Goal: Book appointment/travel/reservation

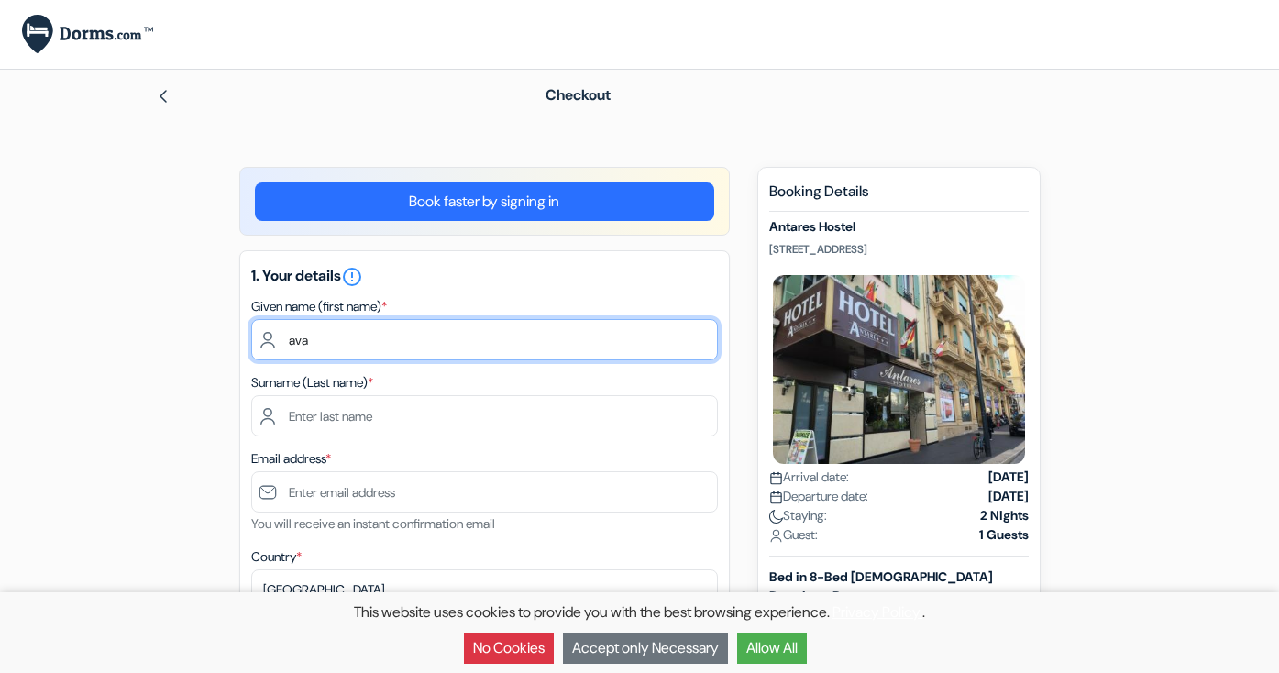
type input "ava"
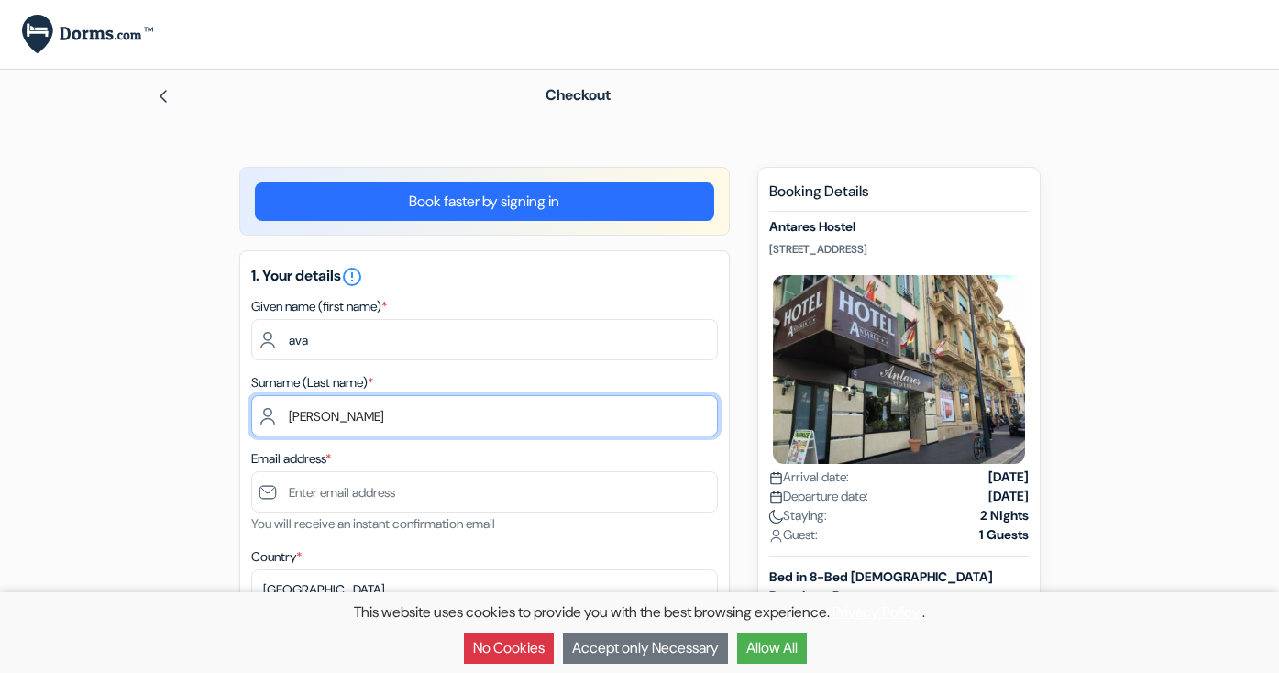
type input "[PERSON_NAME]"
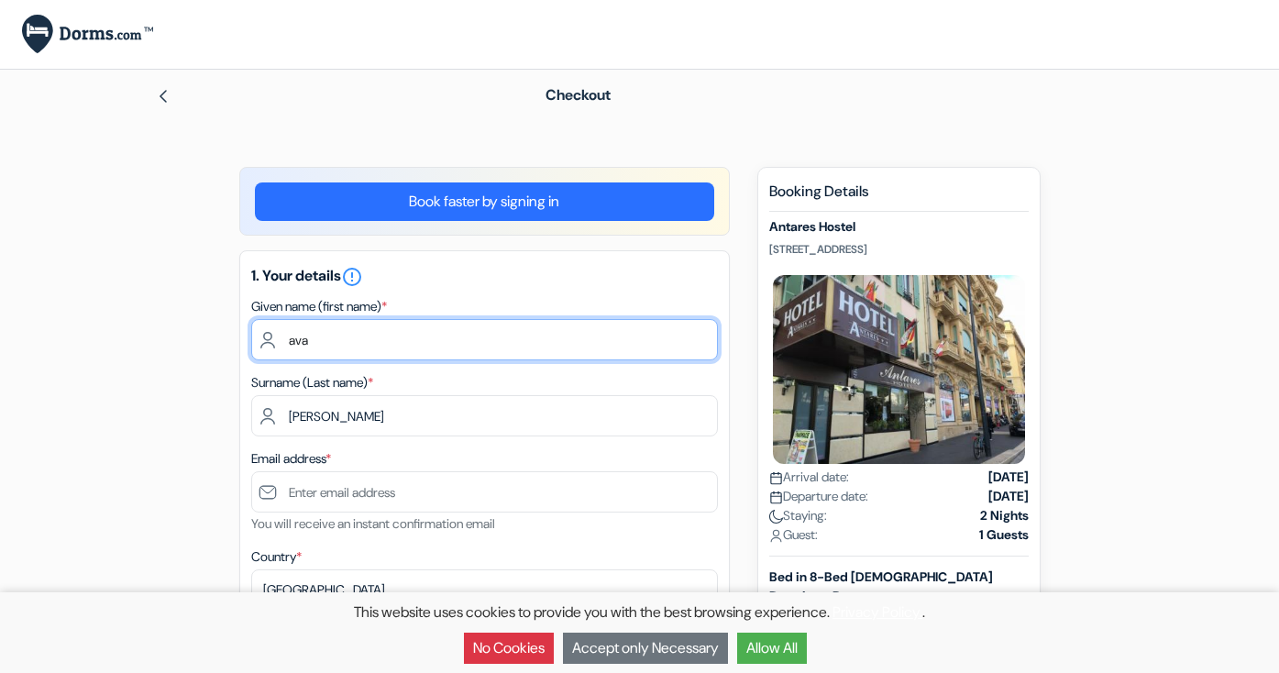
click at [292, 342] on input "ava" at bounding box center [484, 339] width 466 height 41
type input "Ava"
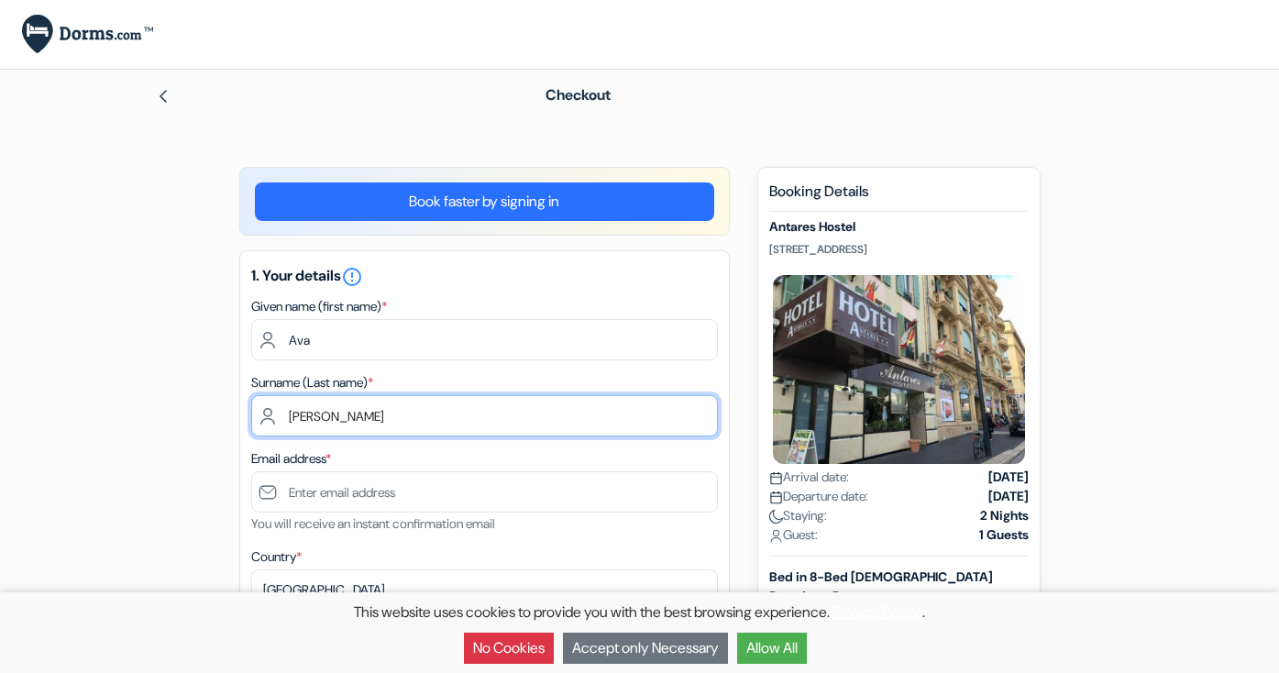
click at [294, 415] on input "[PERSON_NAME]" at bounding box center [484, 415] width 466 height 41
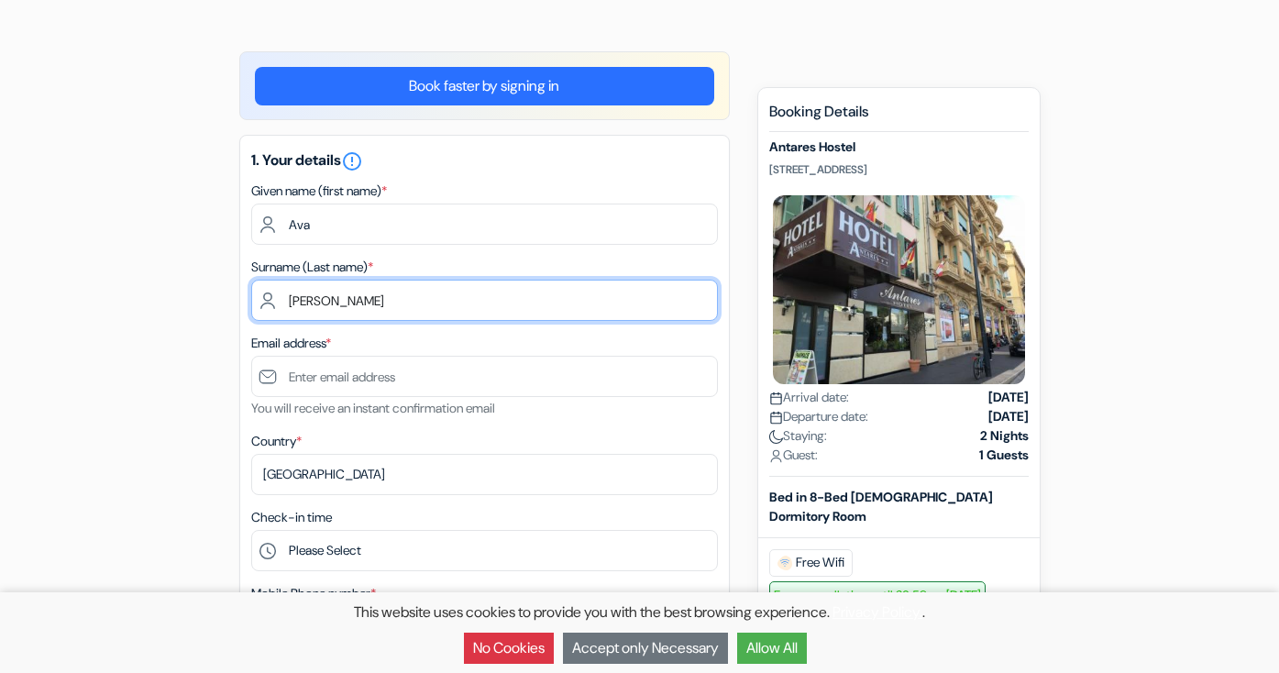
scroll to position [139, 0]
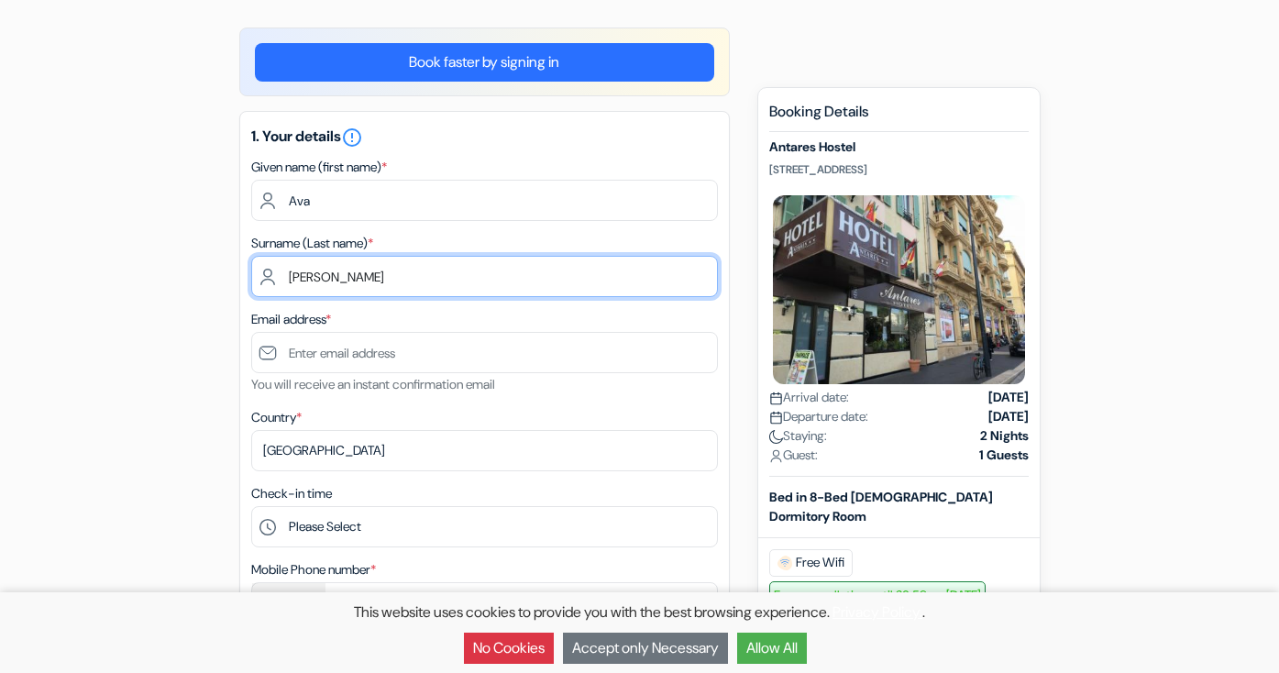
type input "[PERSON_NAME]"
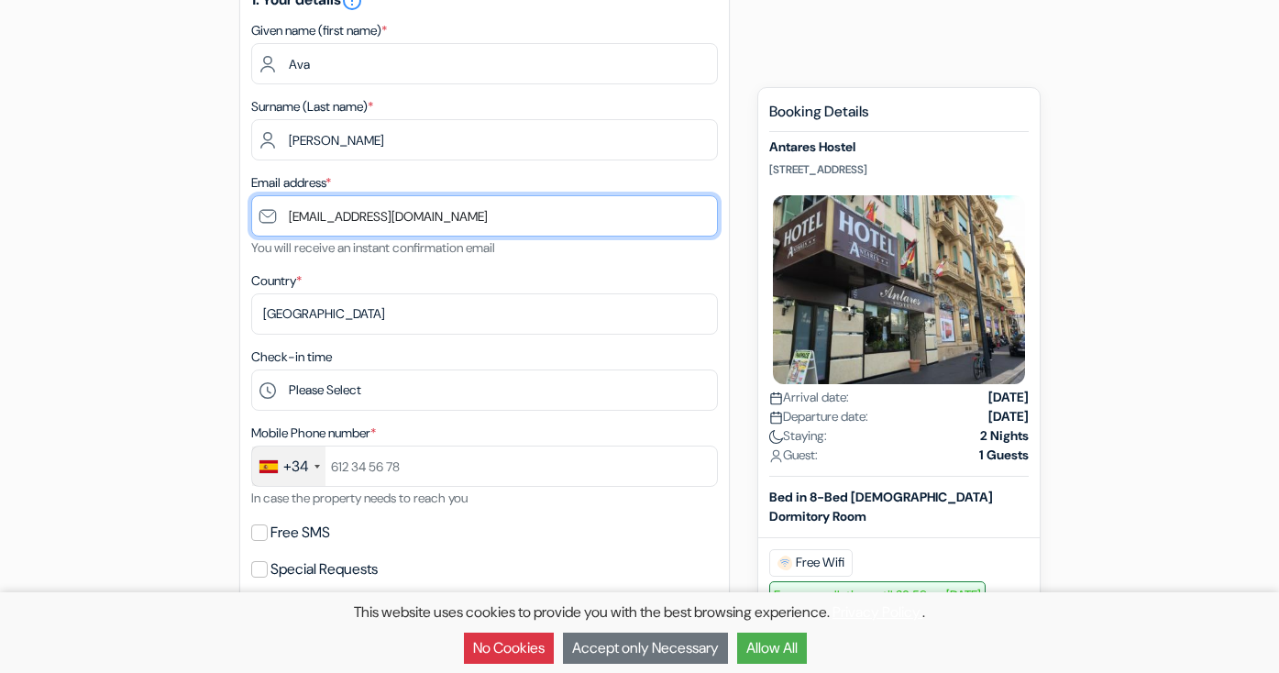
scroll to position [361, 0]
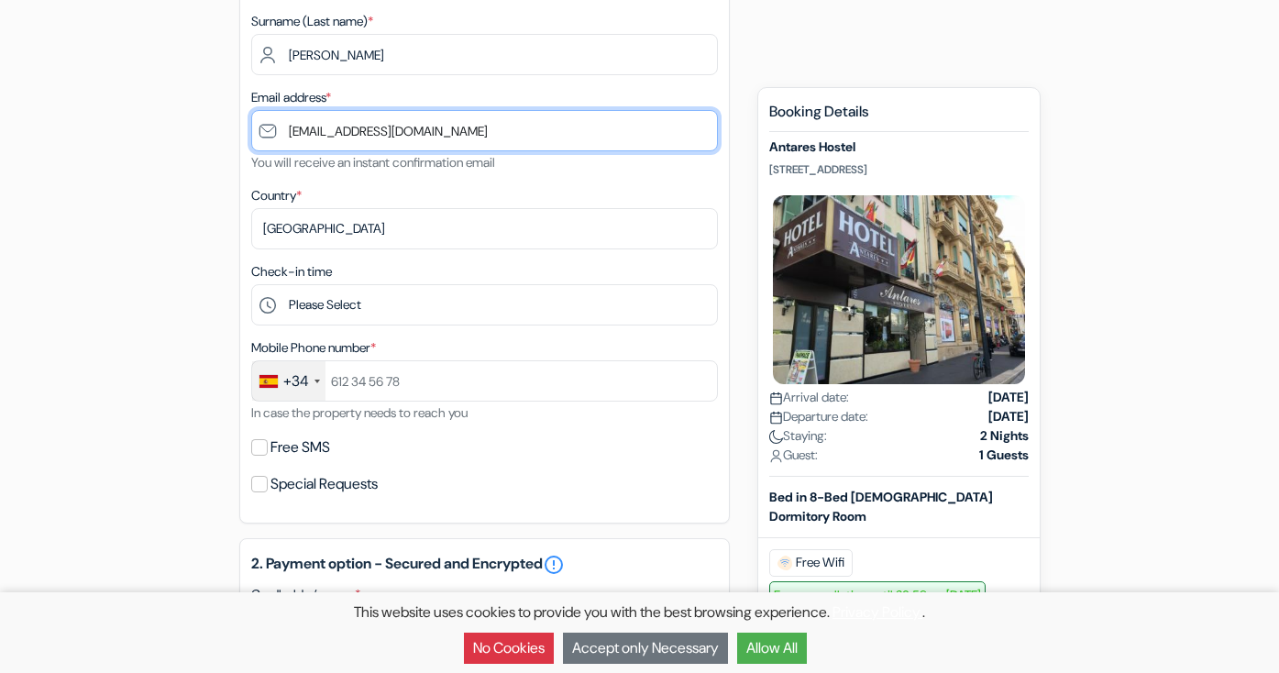
type input "[EMAIL_ADDRESS][DOMAIN_NAME]"
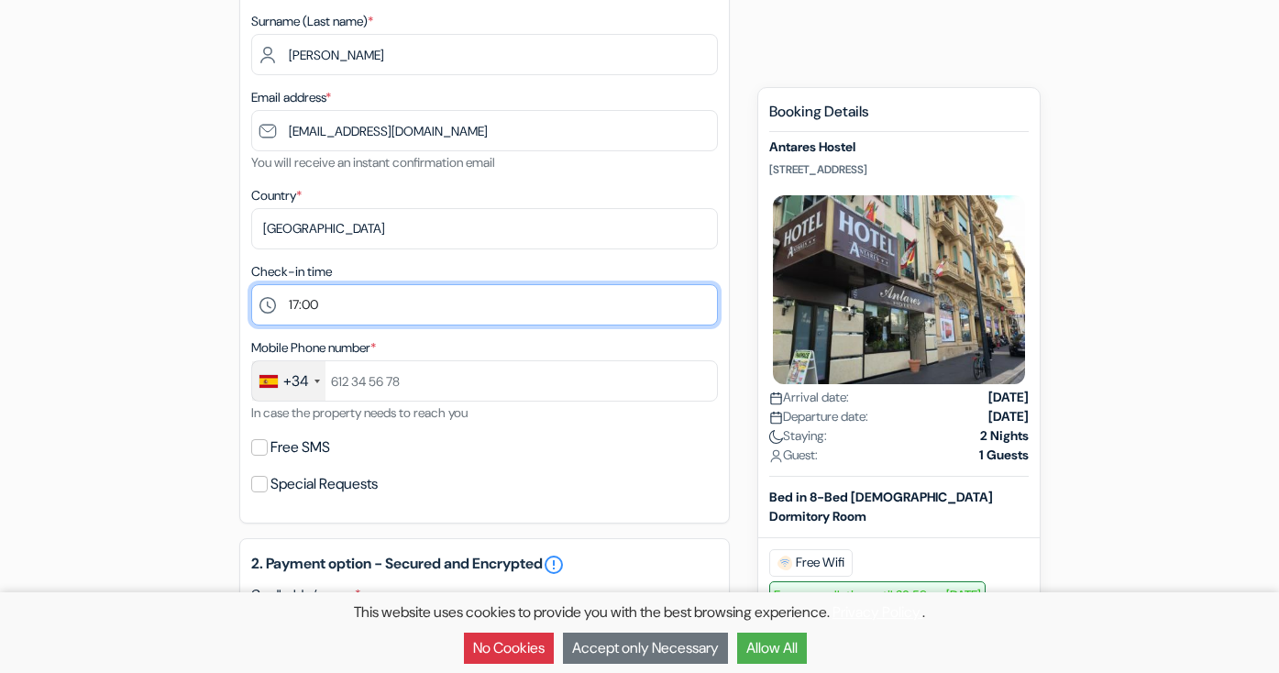
select select "16"
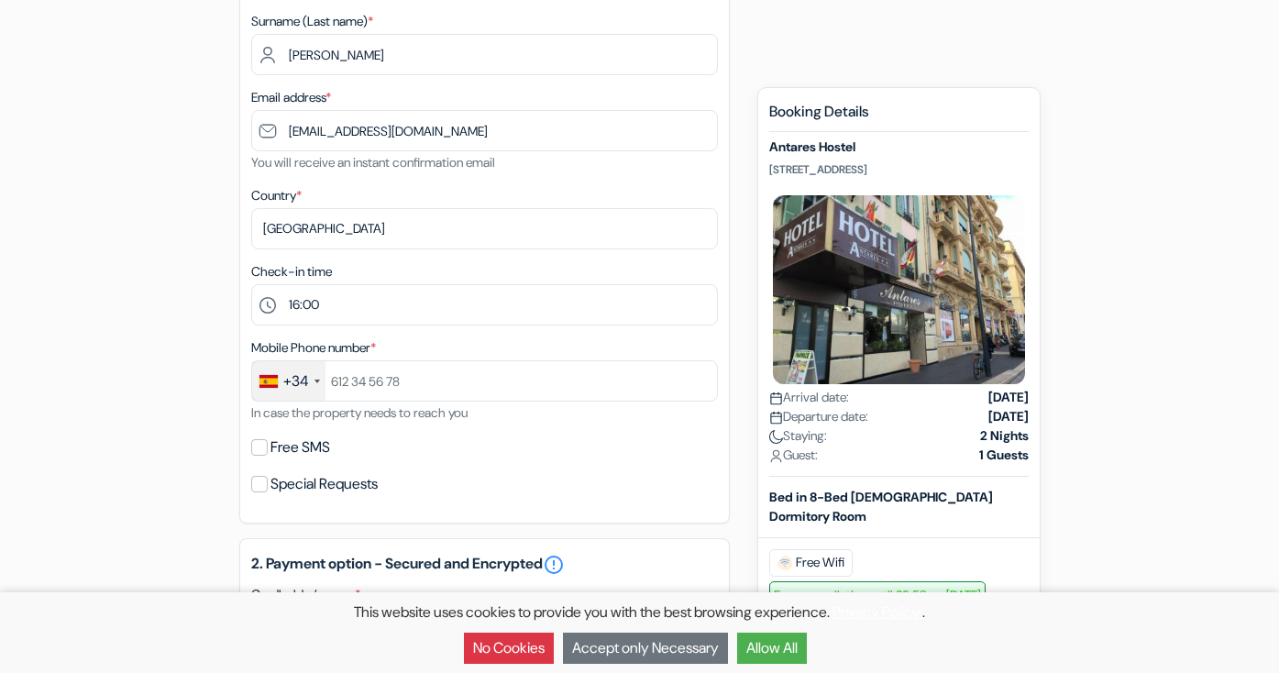
click at [313, 378] on div "+34" at bounding box center [288, 380] width 73 height 39
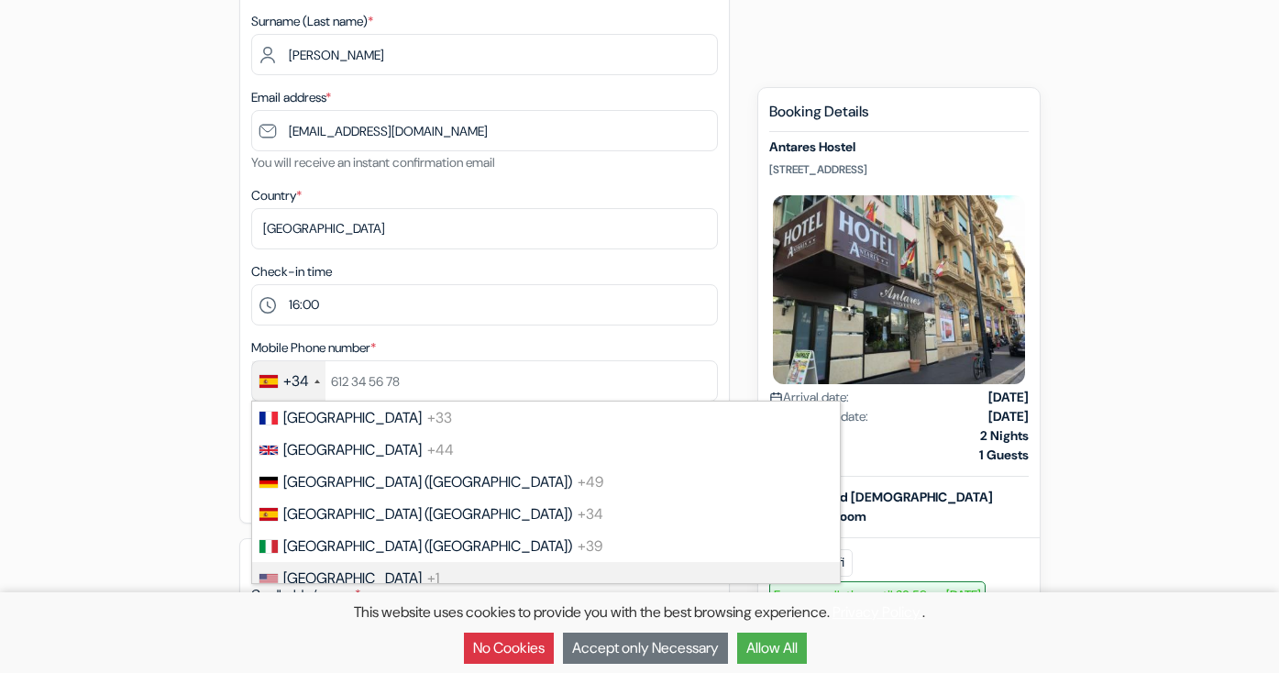
click at [346, 580] on span "[GEOGRAPHIC_DATA]" at bounding box center [352, 577] width 138 height 19
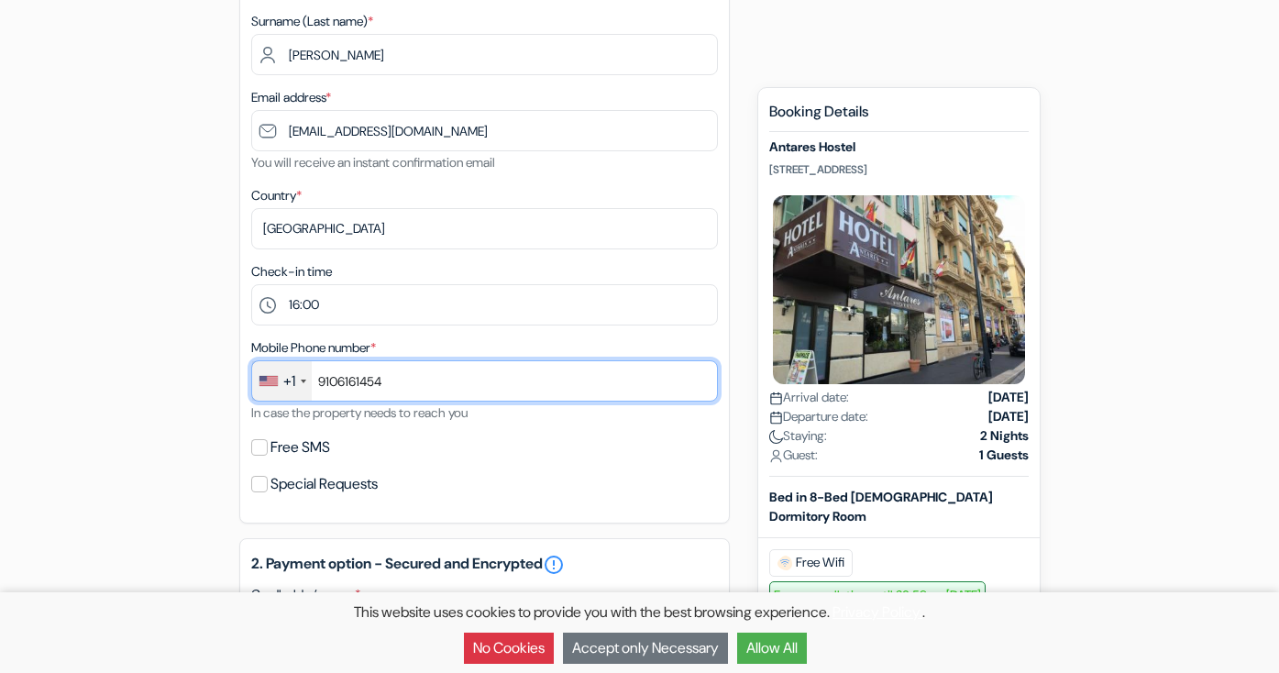
type input "9106161454"
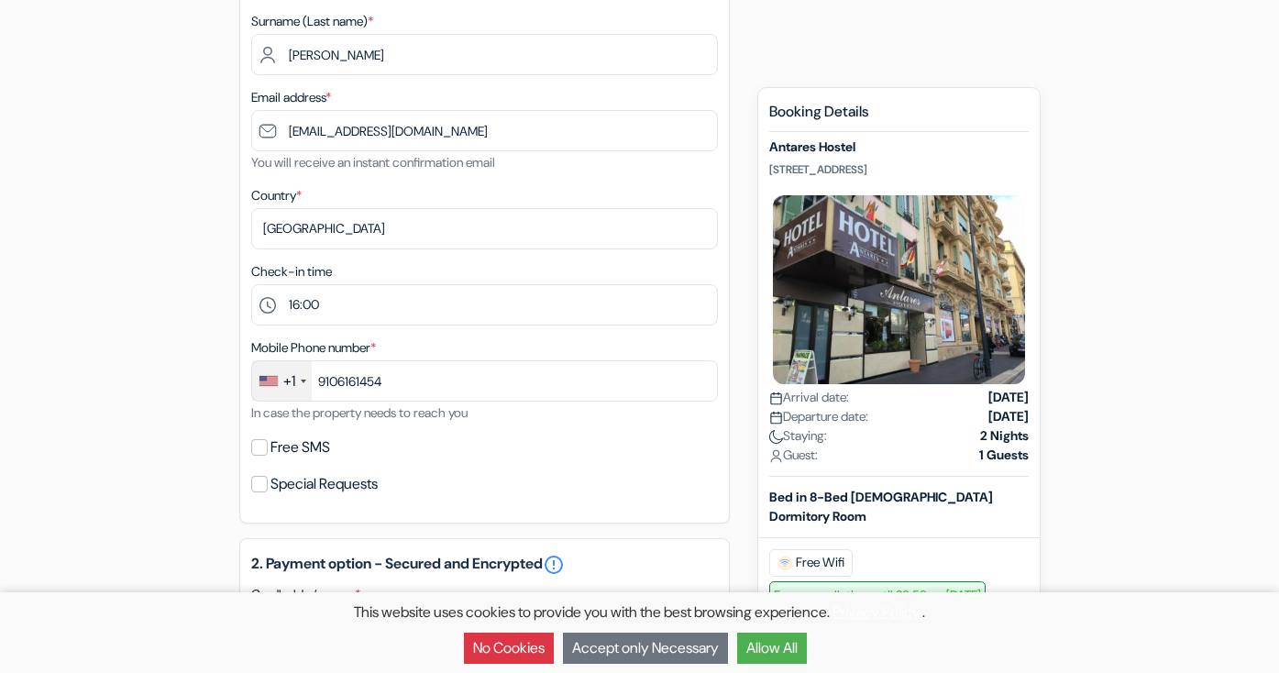
click at [236, 466] on div "add_box Antares Hostel [STREET_ADDRESS] Property Details X done" at bounding box center [639, 556] width 1045 height 1500
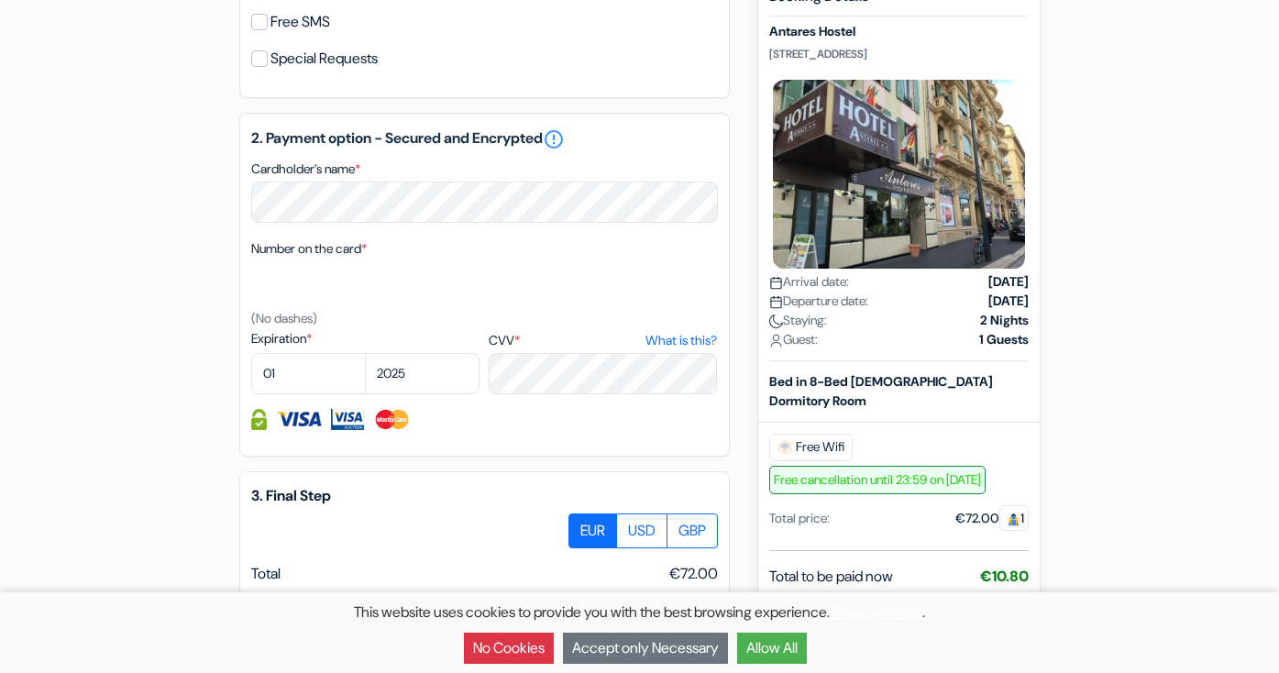
scroll to position [796, 0]
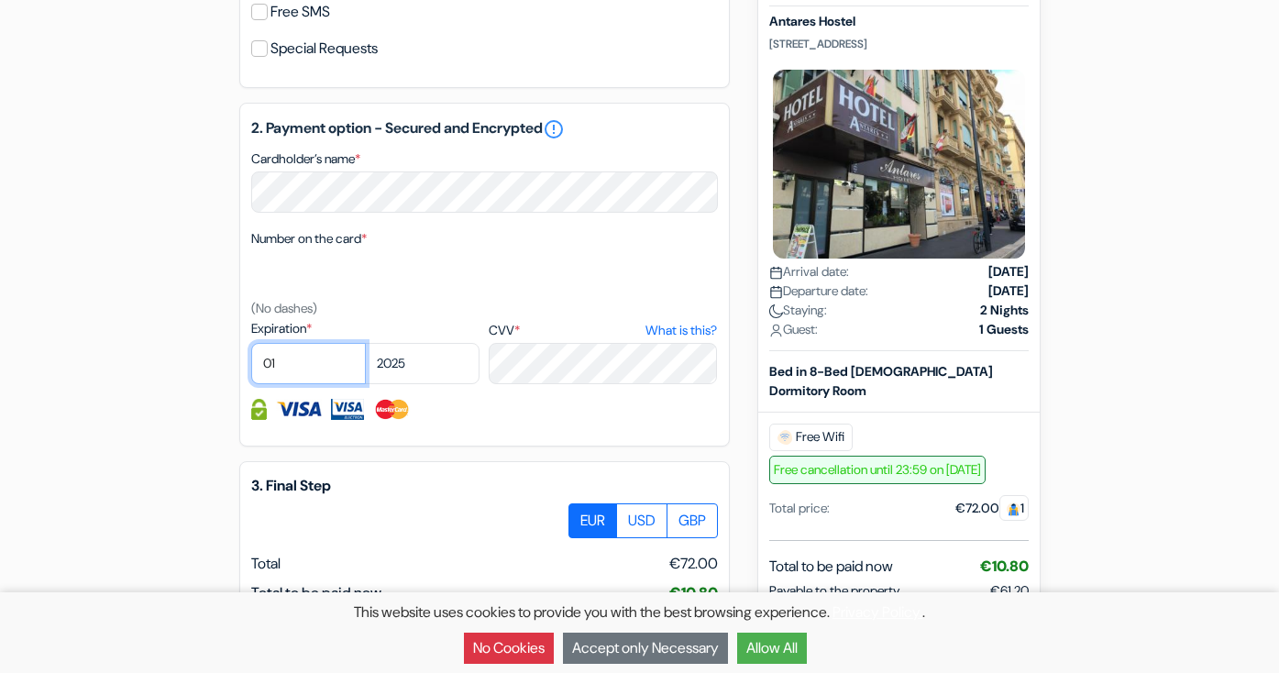
select select "02"
select select "2027"
click at [537, 440] on div "2. Payment option - Secured and Encrypted error_outline Cardholder’s name * Num…" at bounding box center [484, 275] width 490 height 344
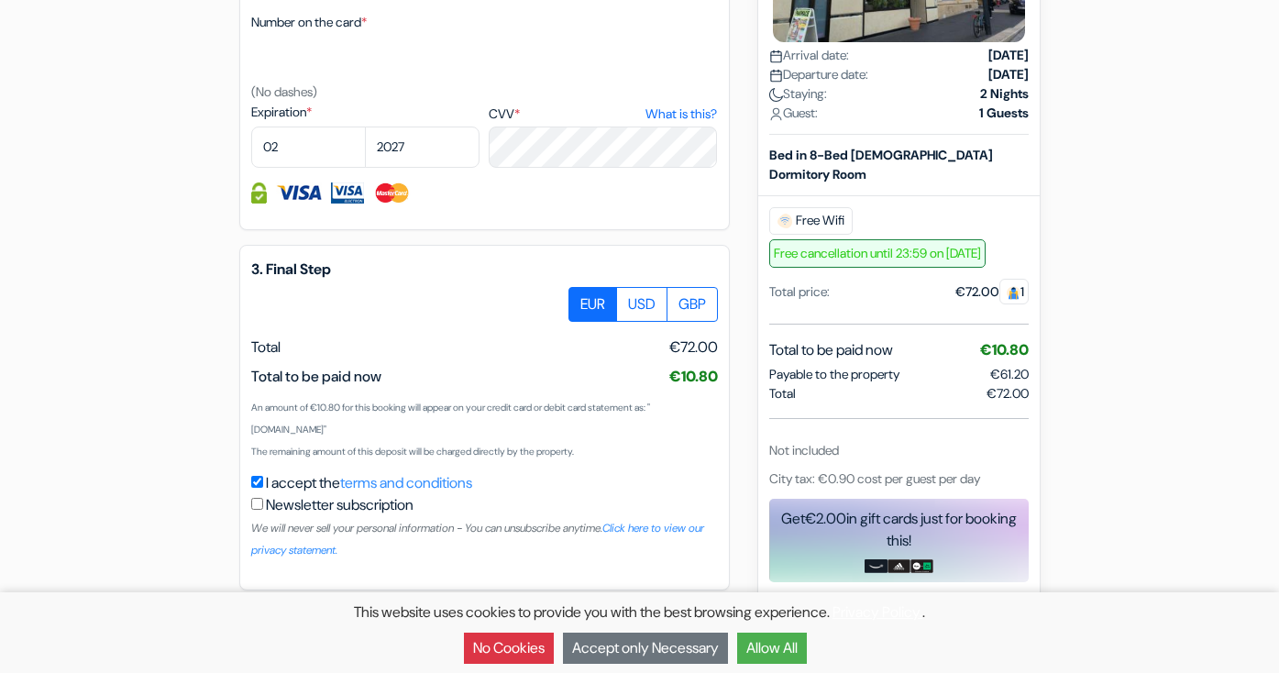
scroll to position [1013, 0]
click at [679, 653] on button "Accept only Necessary" at bounding box center [645, 647] width 165 height 31
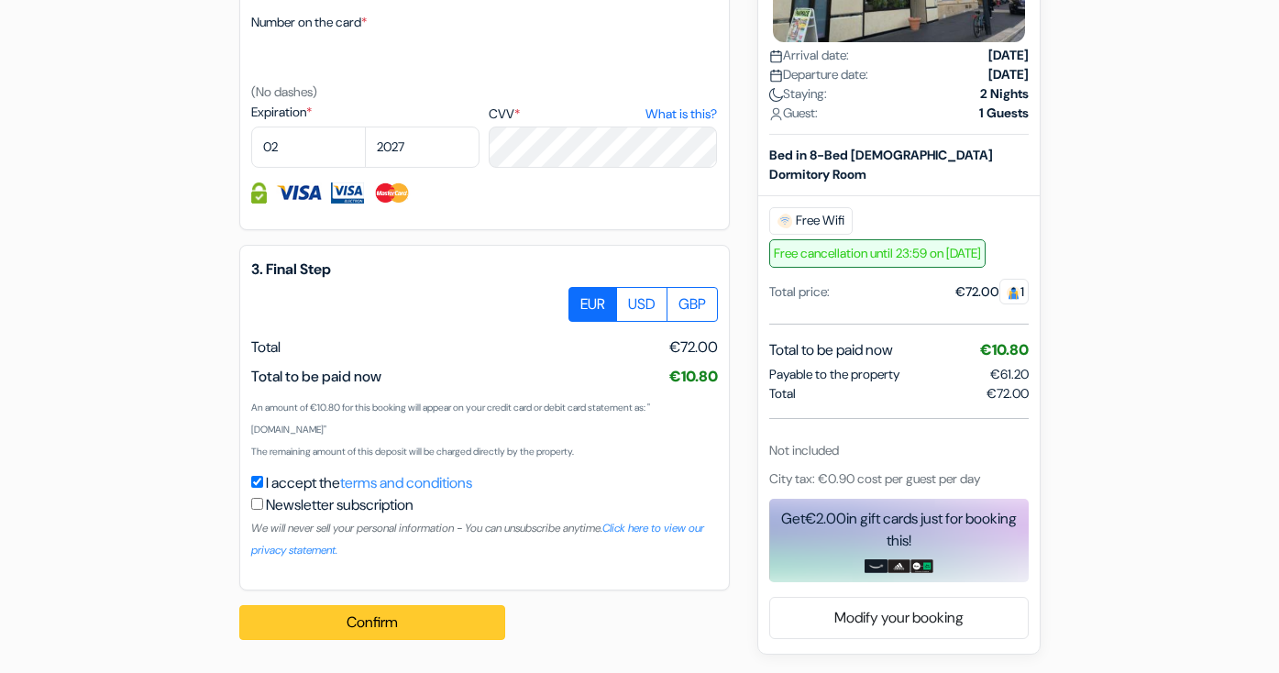
click at [429, 621] on button "Confirm Loading..." at bounding box center [372, 622] width 266 height 35
